Goal: Use online tool/utility: Utilize a website feature to perform a specific function

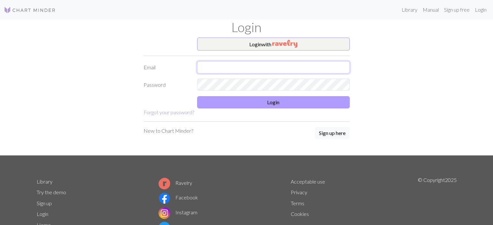
type input "[EMAIL_ADDRESS][DOMAIN_NAME]"
click at [269, 105] on button "Login" at bounding box center [273, 102] width 153 height 12
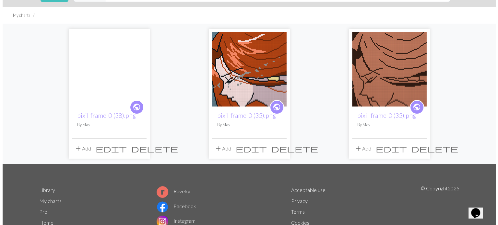
scroll to position [9, 0]
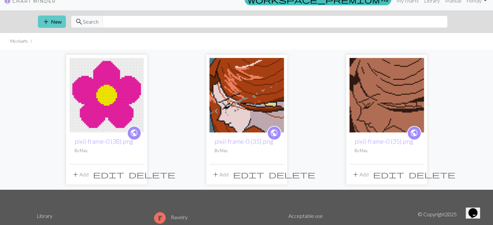
click at [47, 19] on span "add" at bounding box center [46, 21] width 8 height 9
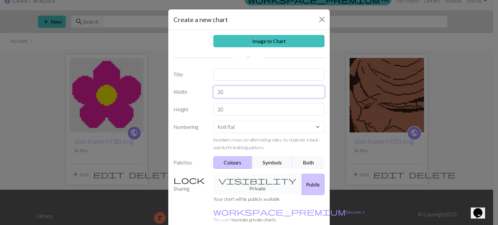
click at [252, 96] on input "20" at bounding box center [269, 92] width 112 height 12
type input "100"
click at [223, 108] on input "20" at bounding box center [269, 109] width 112 height 12
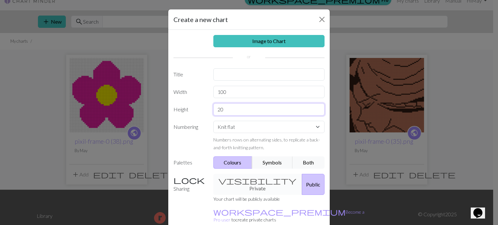
click at [223, 108] on input "20" at bounding box center [269, 109] width 112 height 12
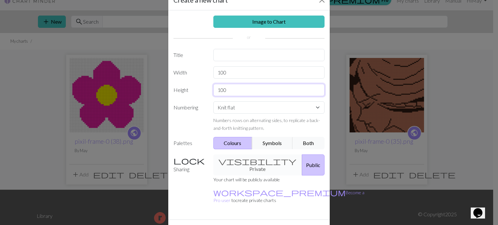
scroll to position [30, 0]
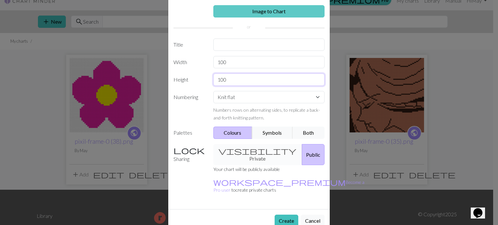
type input "100"
click at [277, 14] on link "Image to Chart" at bounding box center [269, 11] width 112 height 12
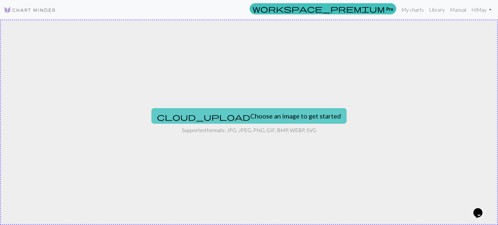
click at [265, 118] on button "cloud_upload Choose an image to get started" at bounding box center [249, 116] width 195 height 16
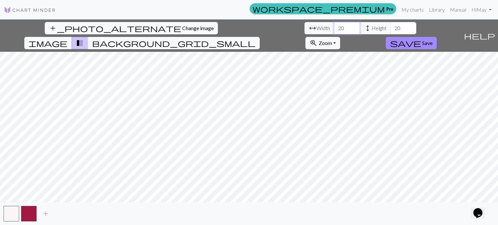
click at [334, 28] on input "20" at bounding box center [347, 28] width 26 height 12
drag, startPoint x: 155, startPoint y: 29, endPoint x: 139, endPoint y: 29, distance: 16.9
click at [305, 29] on div "arrow_range Width 20 height Height 20" at bounding box center [361, 28] width 112 height 12
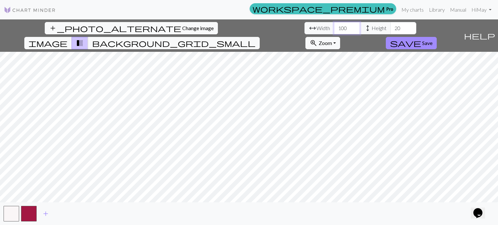
type input "100"
drag, startPoint x: 206, startPoint y: 28, endPoint x: 212, endPoint y: 28, distance: 5.5
click at [391, 28] on input "20" at bounding box center [404, 28] width 26 height 12
click at [391, 29] on input "20" at bounding box center [404, 28] width 26 height 12
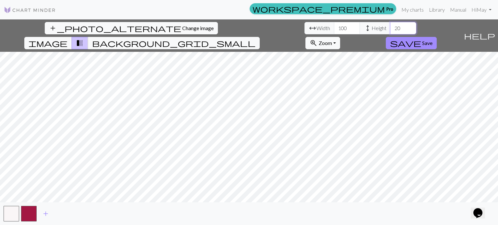
click at [391, 29] on input "20" at bounding box center [404, 28] width 26 height 12
type input "100"
click at [437, 37] on button "save Save" at bounding box center [411, 43] width 51 height 12
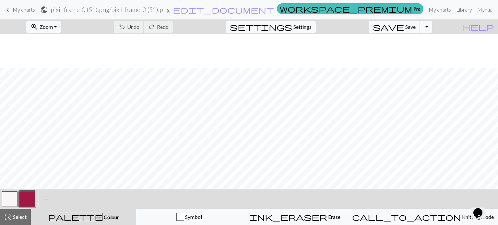
scroll to position [454, 0]
